Goal: Download file/media

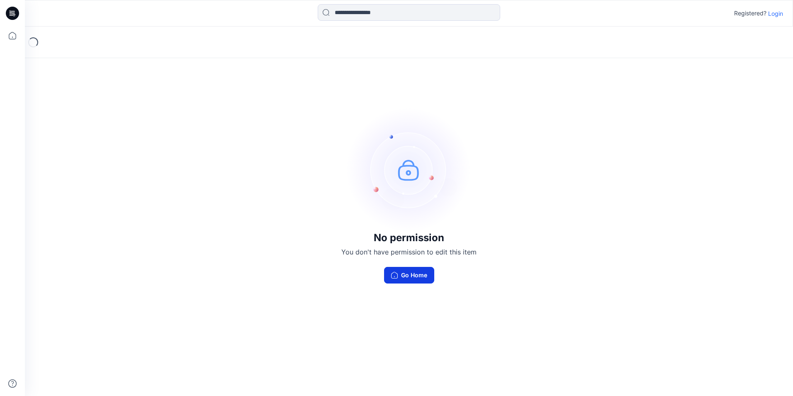
click at [418, 278] on button "Go Home" at bounding box center [409, 275] width 50 height 17
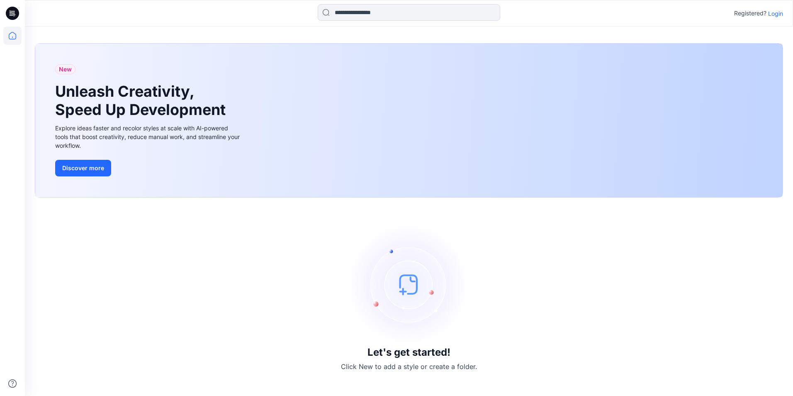
click at [773, 16] on p "Login" at bounding box center [775, 13] width 15 height 9
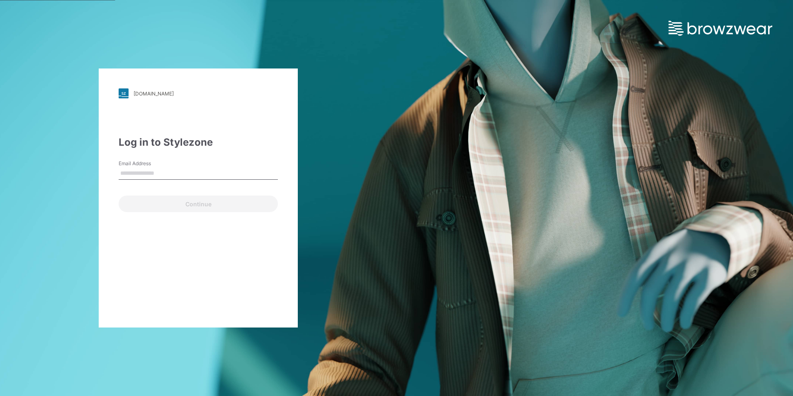
click at [182, 173] on input "Email Address" at bounding box center [198, 173] width 159 height 12
type input "**********"
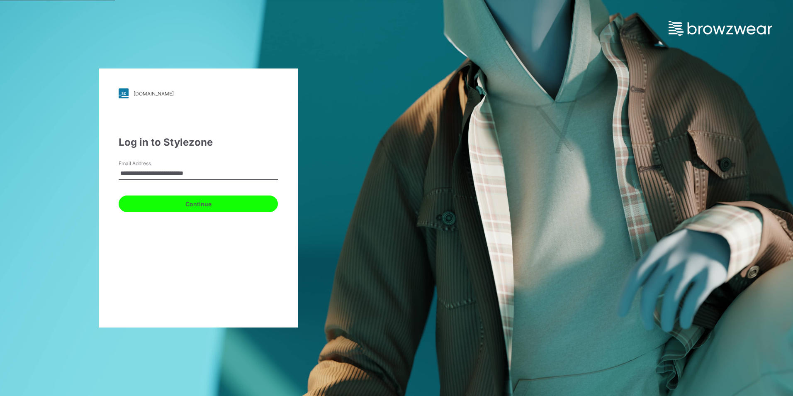
click at [177, 208] on button "Continue" at bounding box center [198, 203] width 159 height 17
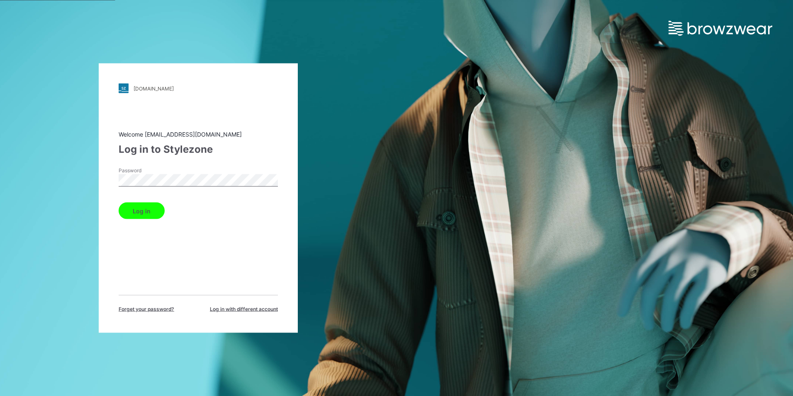
click at [151, 210] on button "Log in" at bounding box center [142, 210] width 46 height 17
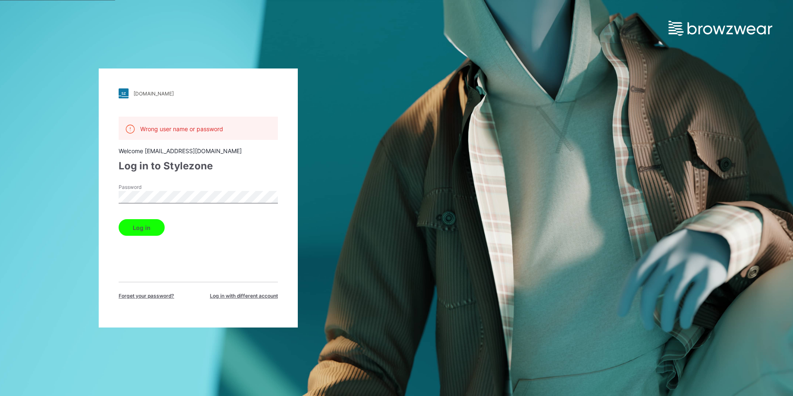
click at [141, 227] on button "Log in" at bounding box center [142, 227] width 46 height 17
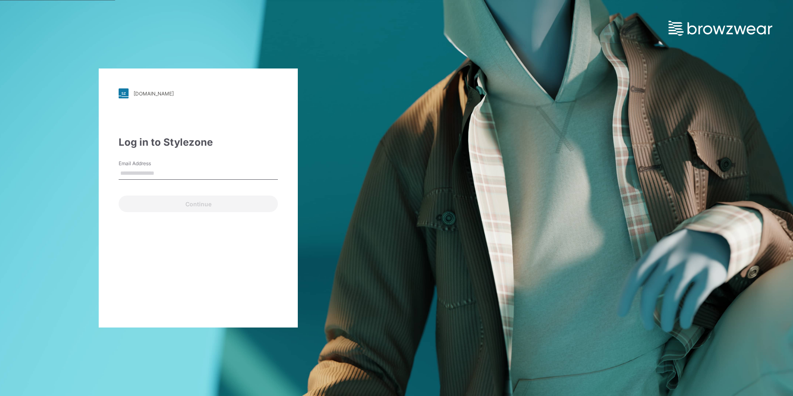
click at [157, 175] on input "Email Address" at bounding box center [198, 173] width 159 height 12
type input "**********"
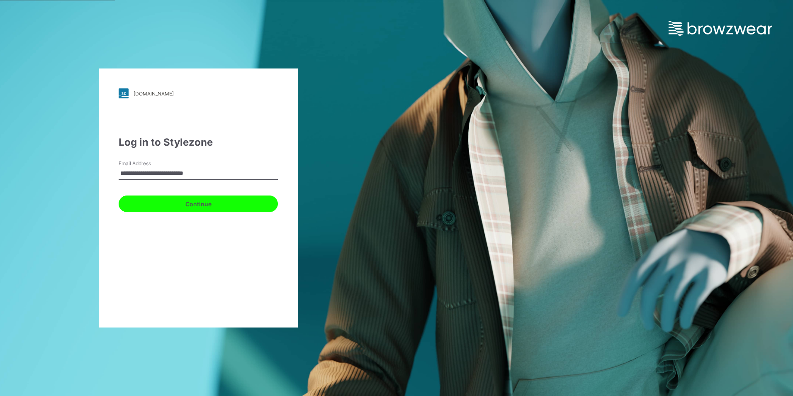
click at [185, 210] on button "Continue" at bounding box center [198, 203] width 159 height 17
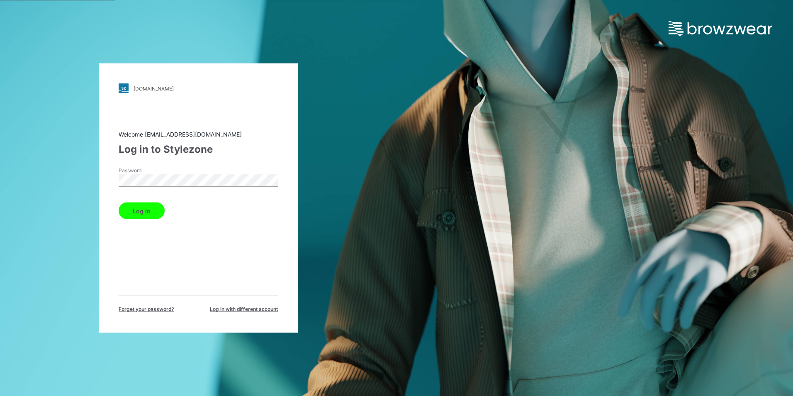
click at [91, 181] on div "[DOMAIN_NAME] Loading... Welcome [EMAIL_ADDRESS][DOMAIN_NAME] Log in to Stylezo…" at bounding box center [198, 198] width 397 height 396
click at [139, 212] on button "Log in" at bounding box center [142, 210] width 46 height 17
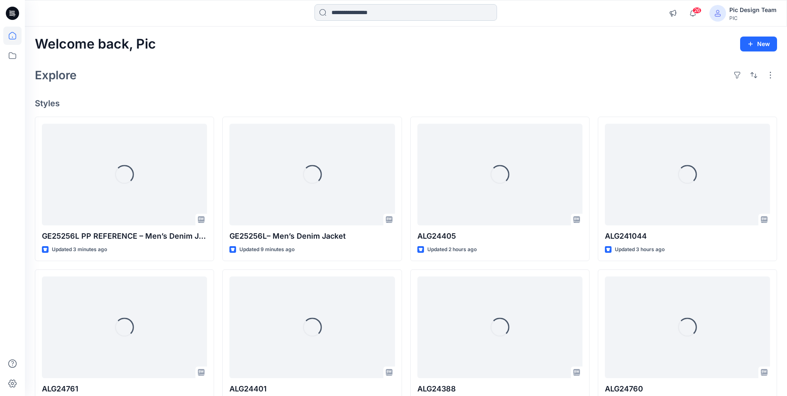
click at [379, 10] on input at bounding box center [405, 12] width 183 height 17
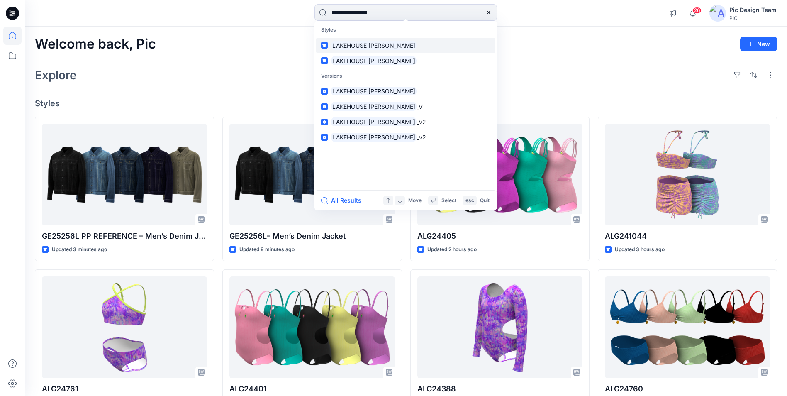
type input "**********"
click at [390, 48] on mark "LAKEHOUSE [PERSON_NAME]" at bounding box center [373, 46] width 85 height 10
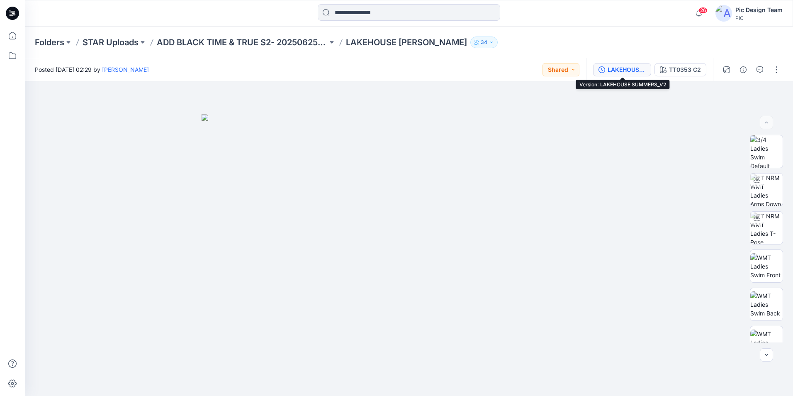
click at [635, 72] on div "LAKEHOUSE SUMMERS_V2" at bounding box center [627, 69] width 38 height 9
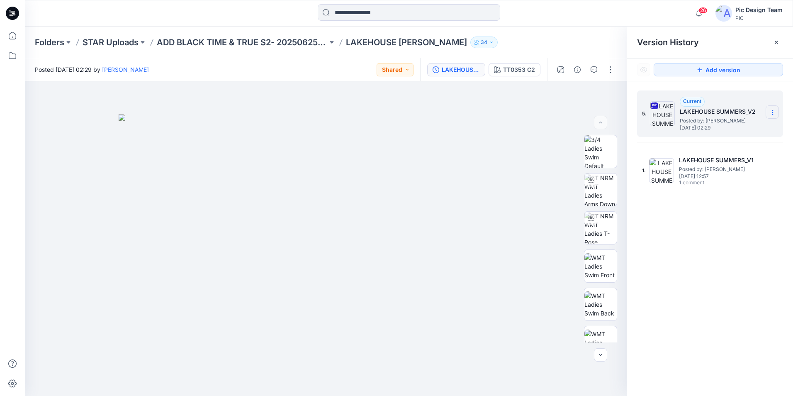
click at [776, 112] on section at bounding box center [772, 111] width 13 height 13
click at [718, 127] on span "Download Source BW File" at bounding box center [730, 129] width 69 height 10
